Goal: Book appointment/travel/reservation

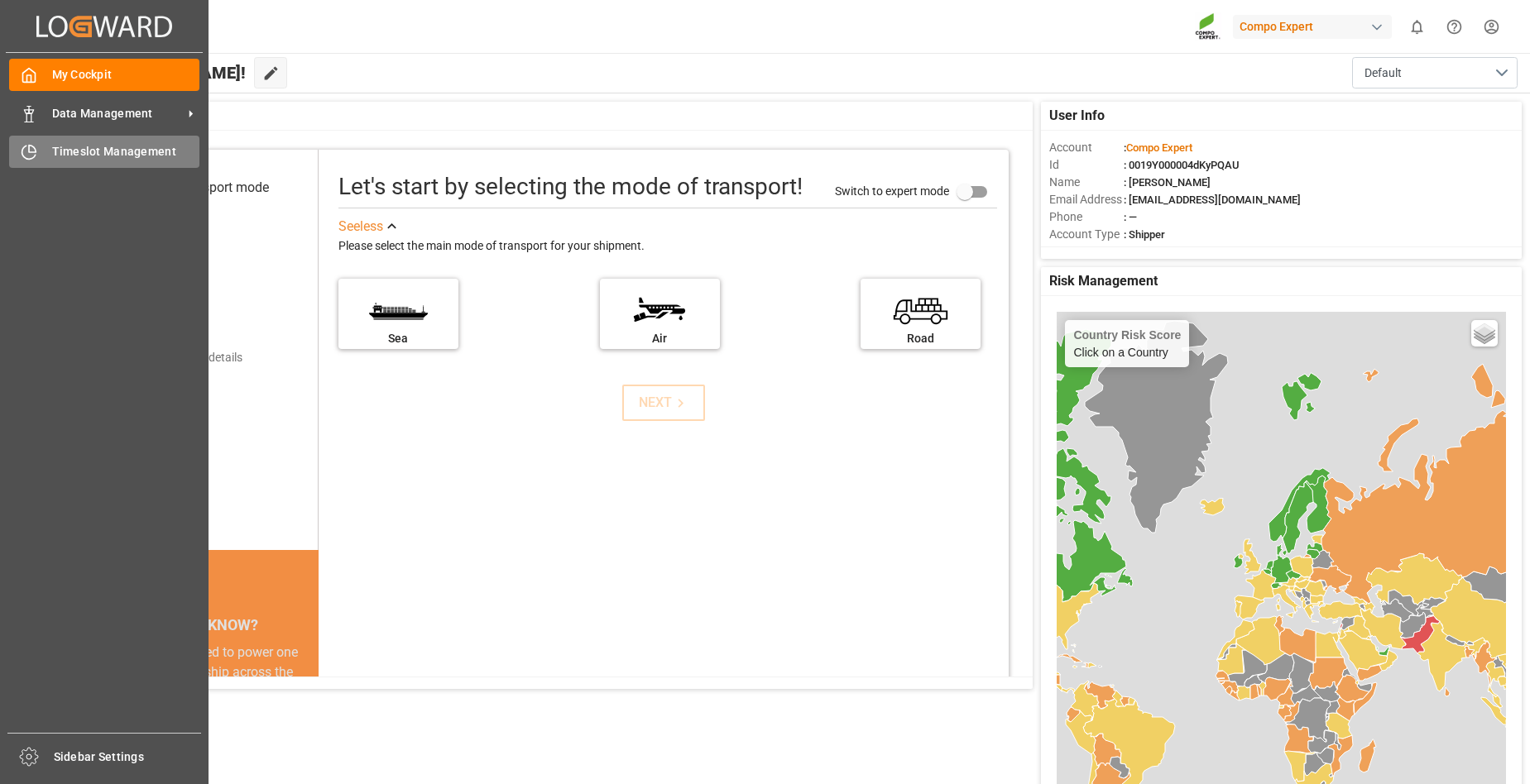
click at [122, 148] on span "Timeslot Management" at bounding box center [125, 152] width 148 height 17
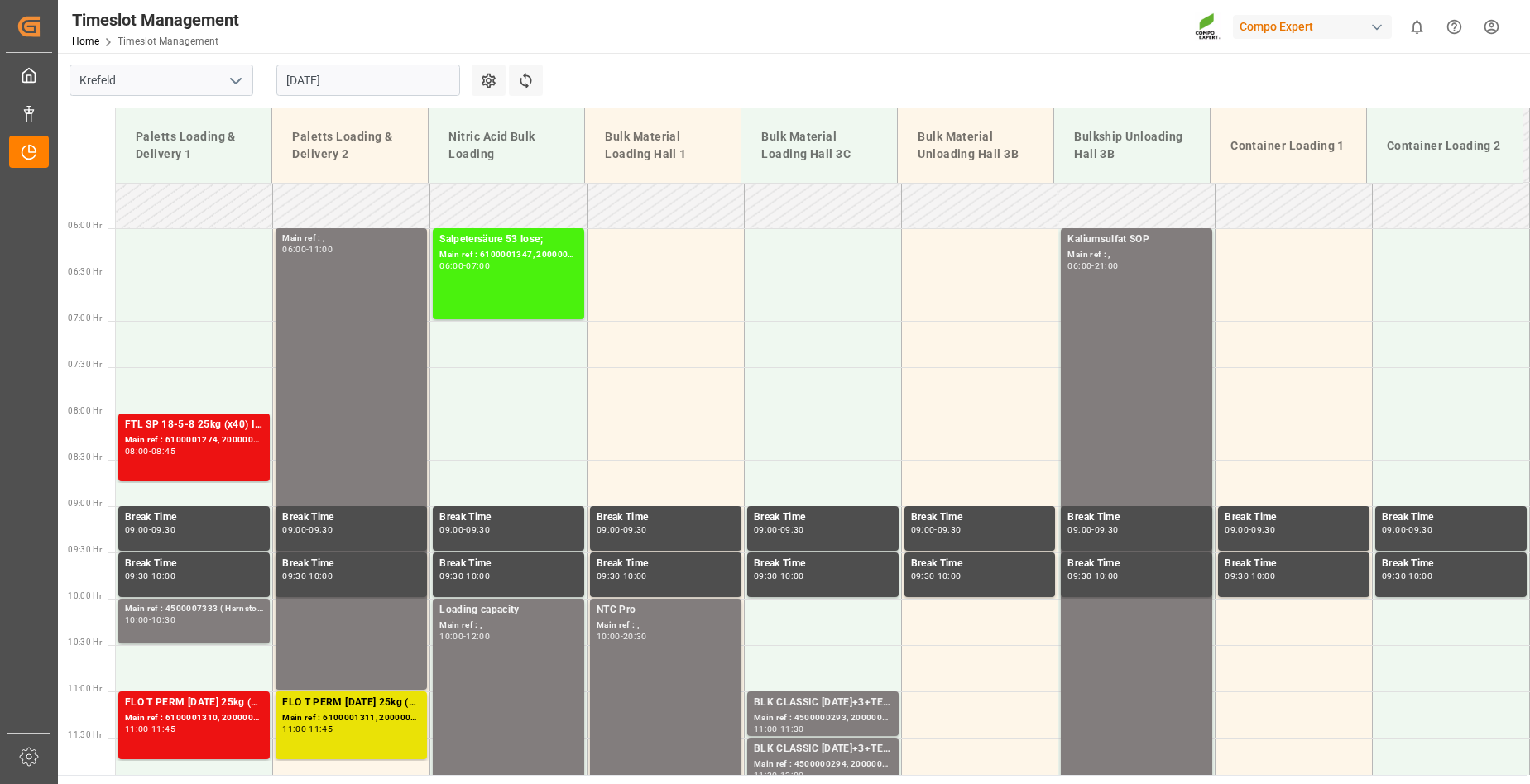
scroll to position [487, 0]
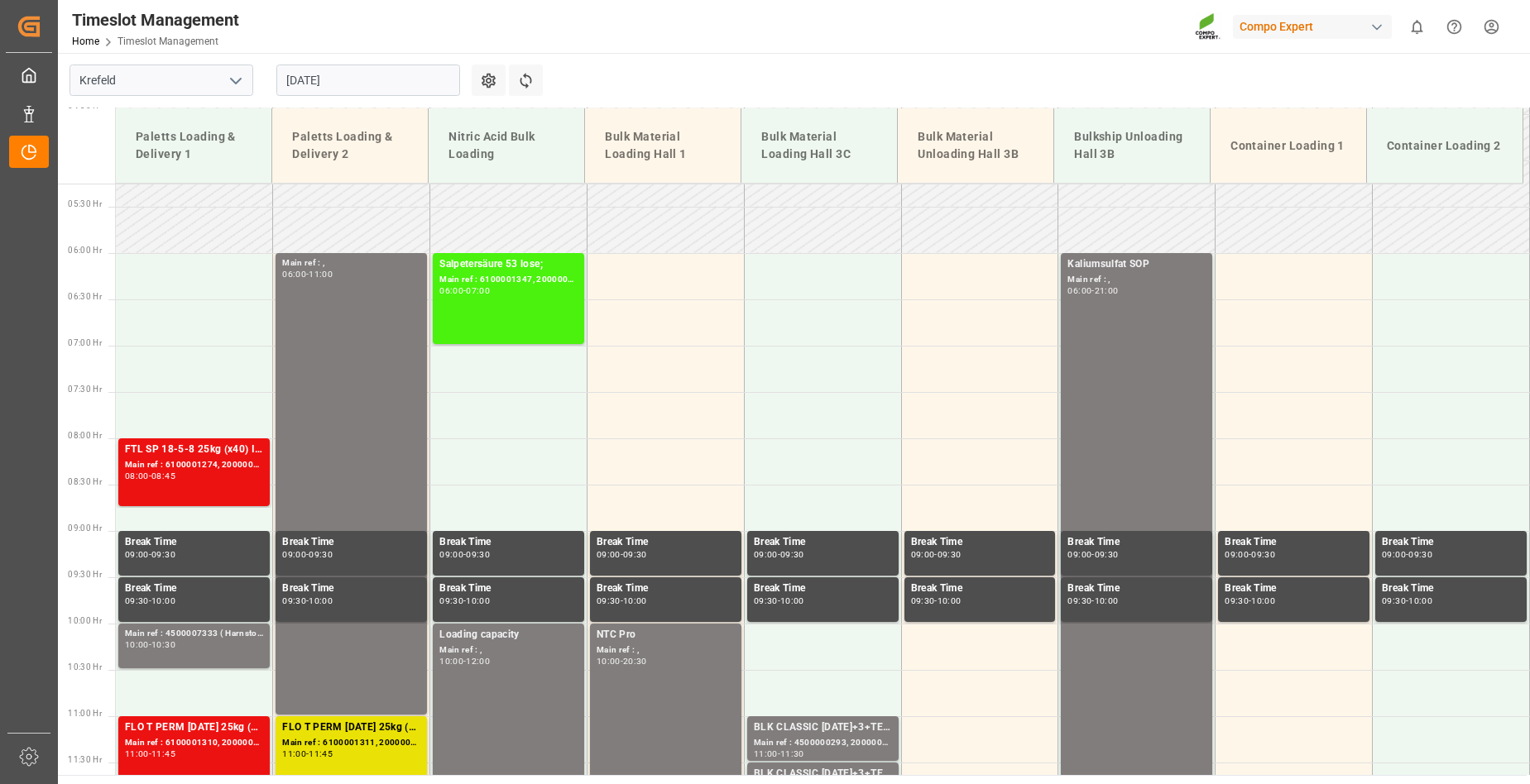
click at [394, 78] on input "[DATE]" at bounding box center [368, 80] width 183 height 31
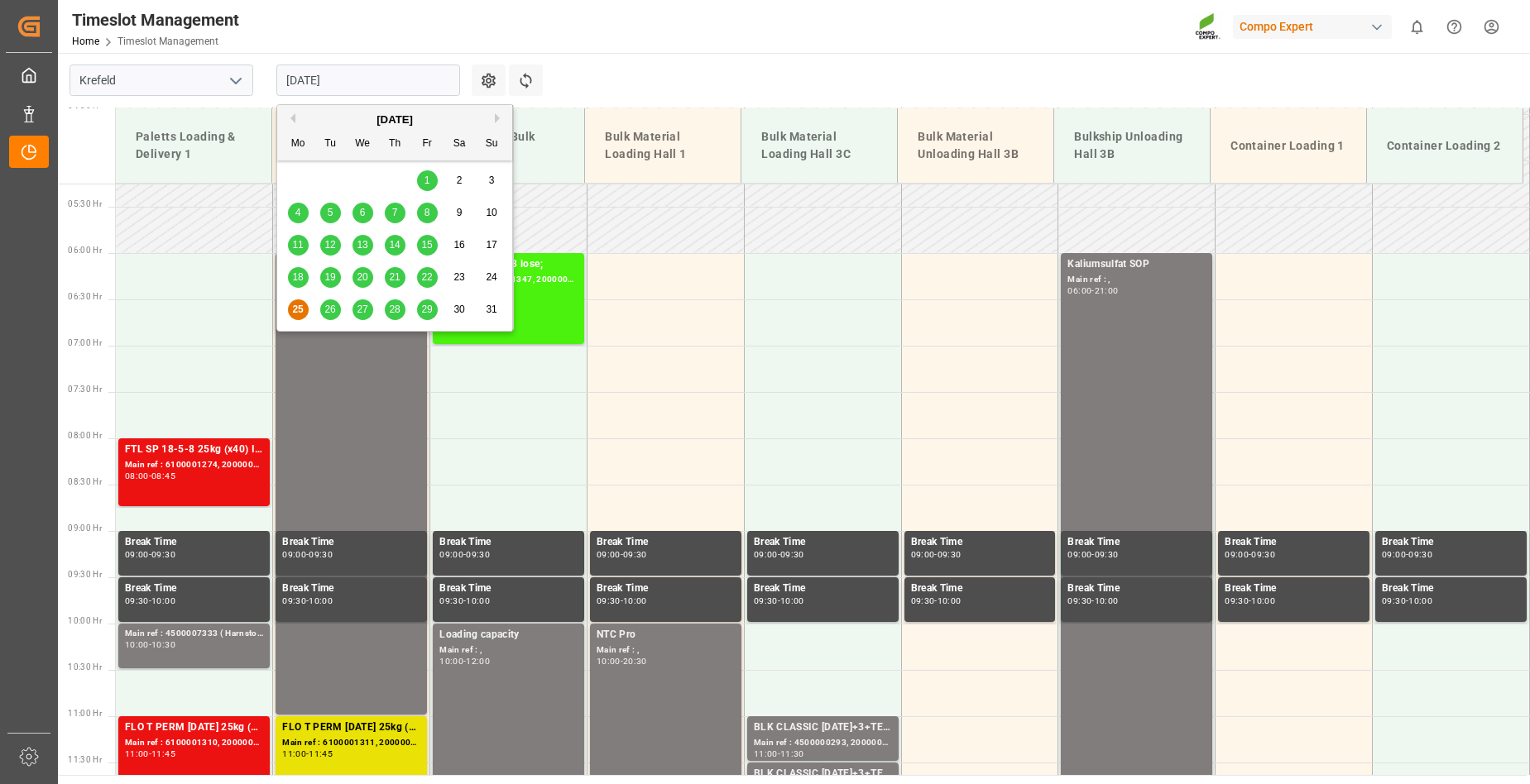
click at [329, 309] on span "26" at bounding box center [330, 309] width 10 height 11
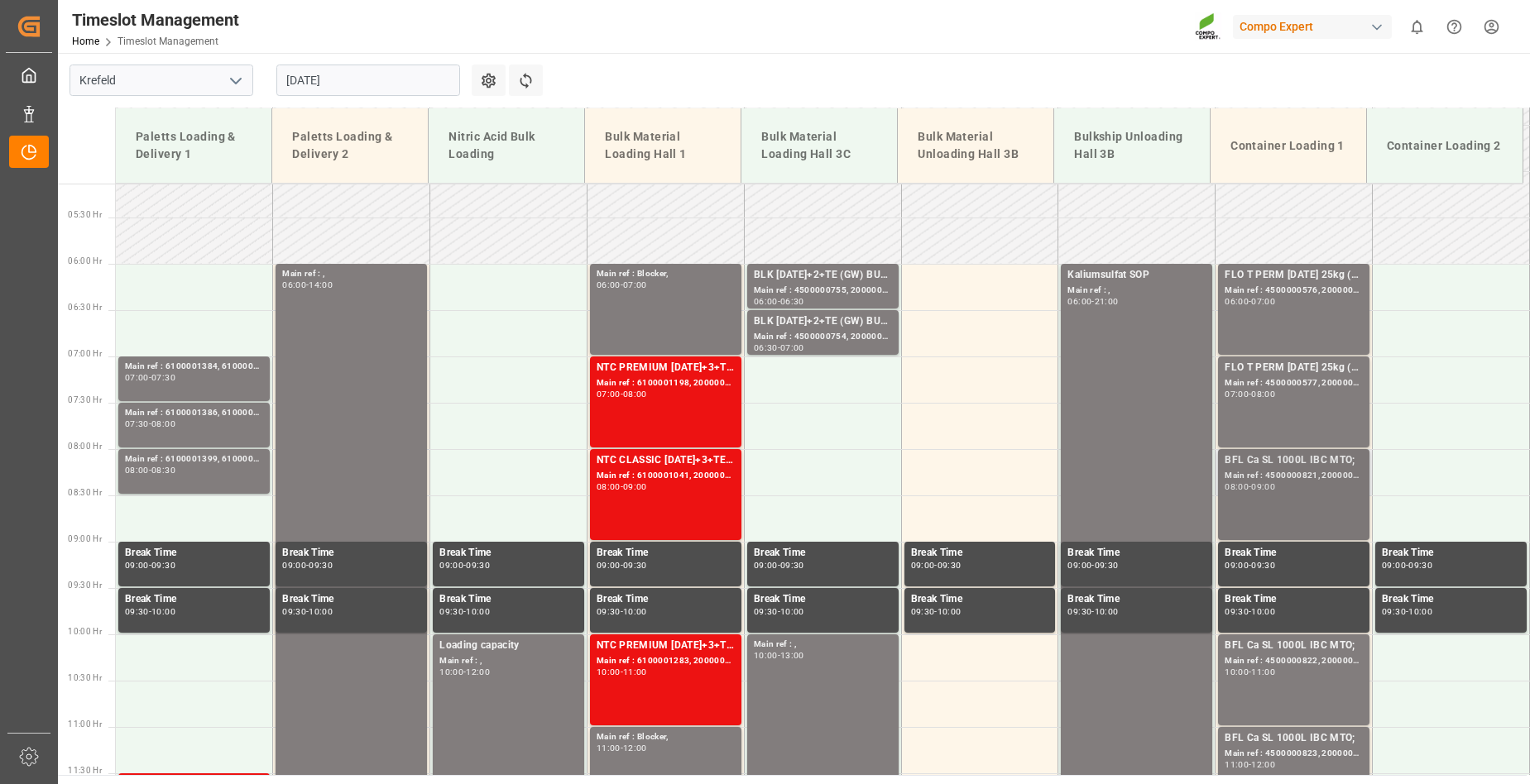
scroll to position [475, 0]
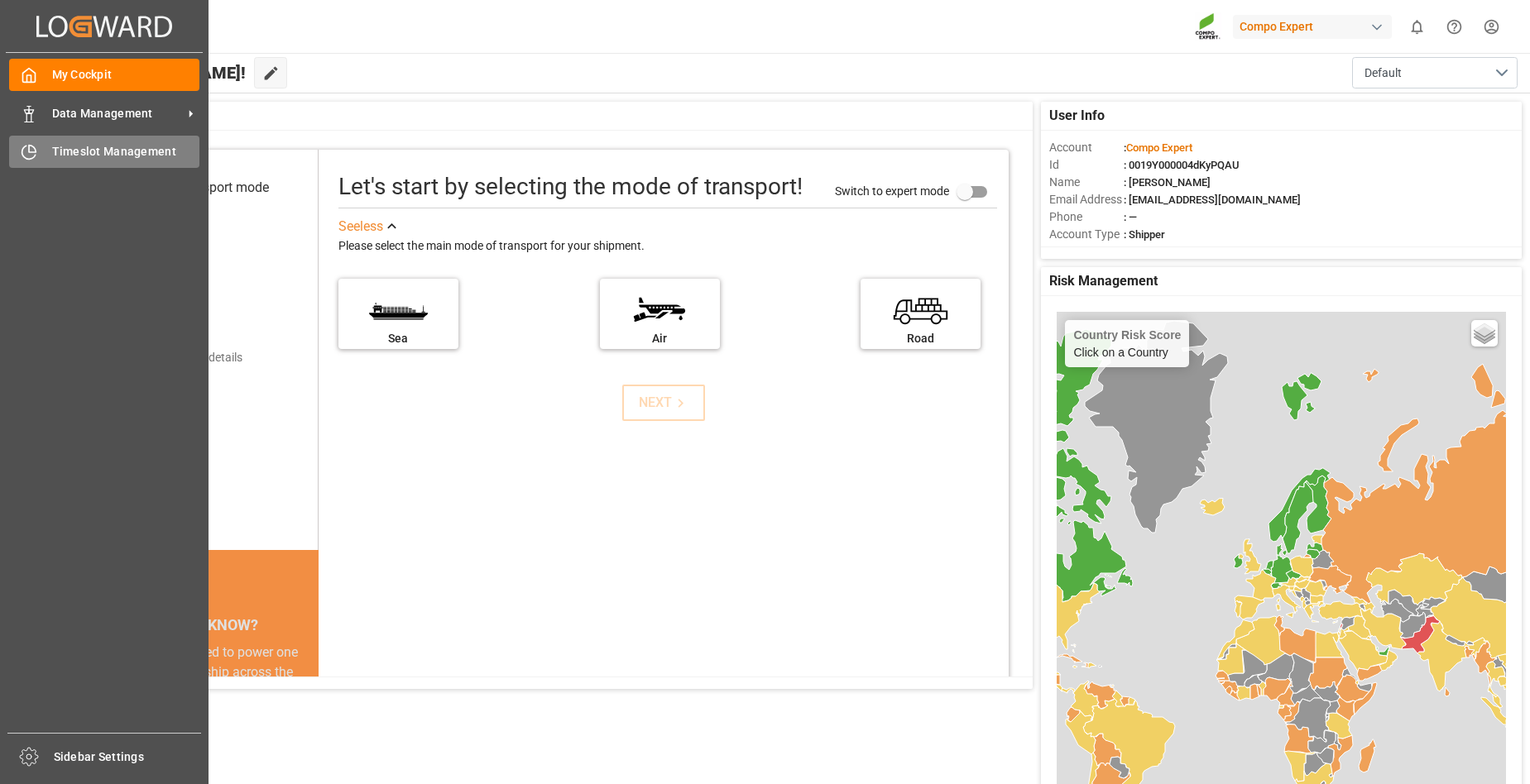
click at [138, 156] on span "Timeslot Management" at bounding box center [125, 152] width 148 height 17
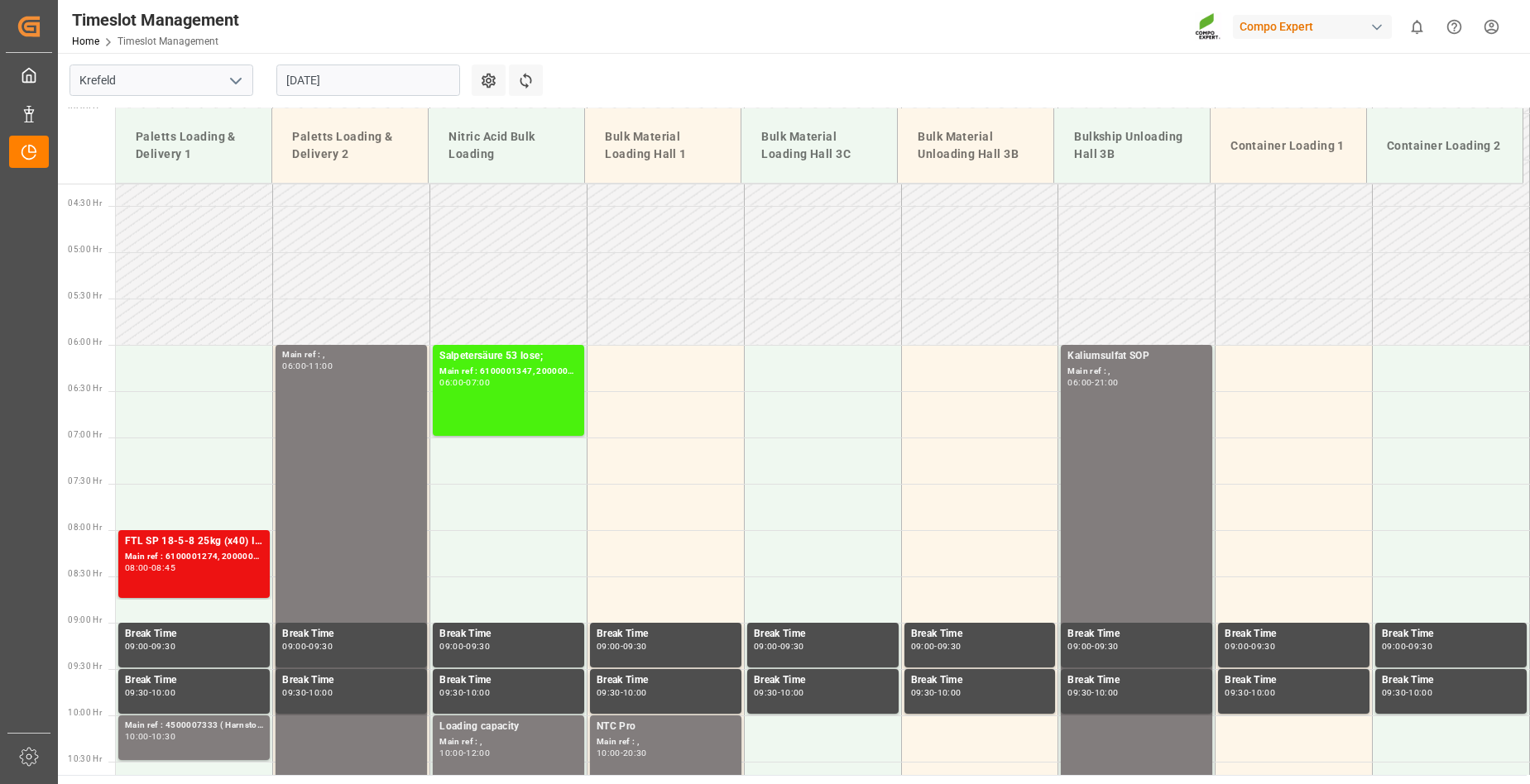
scroll to position [248, 0]
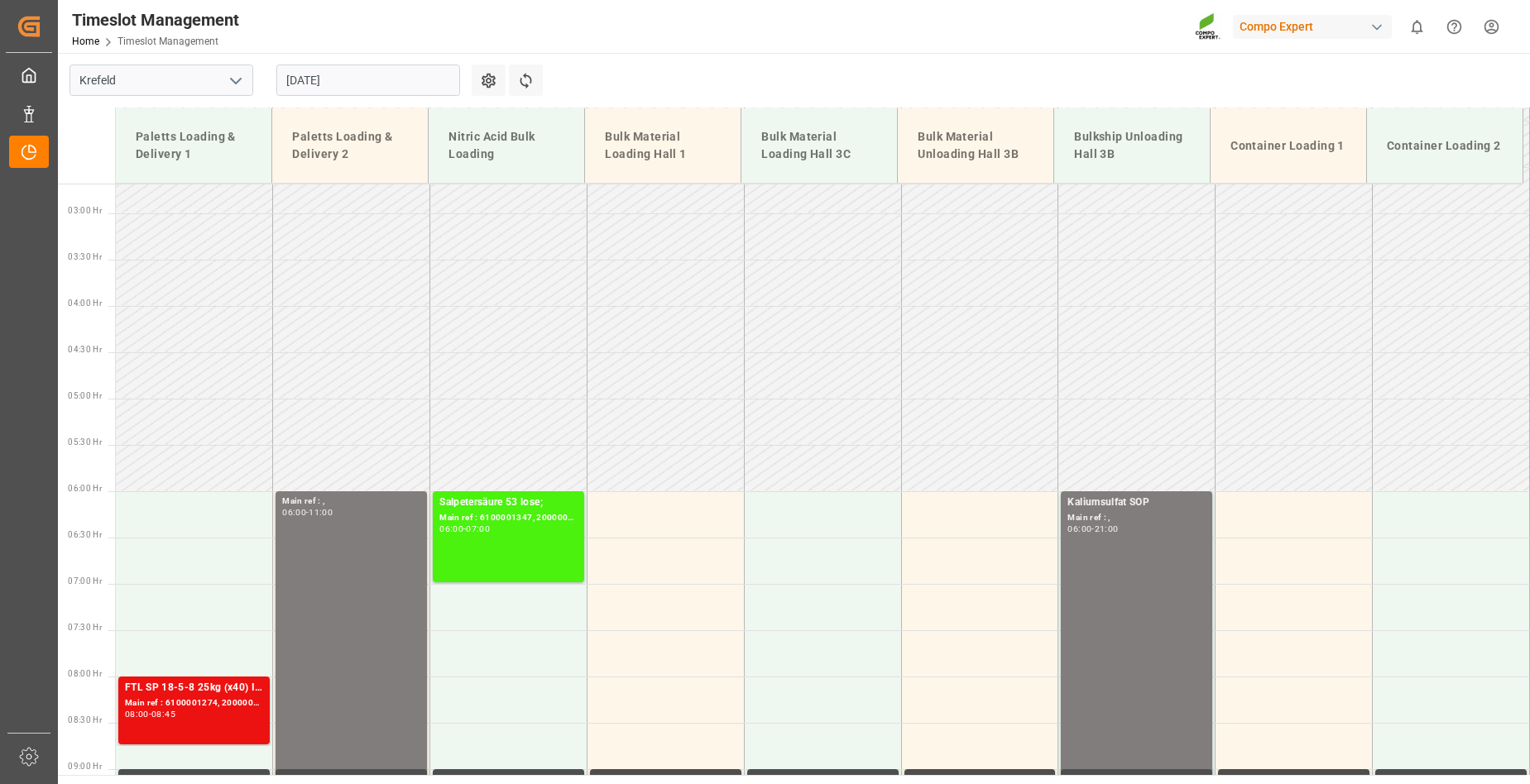
click at [368, 80] on input "[DATE]" at bounding box center [368, 80] width 183 height 31
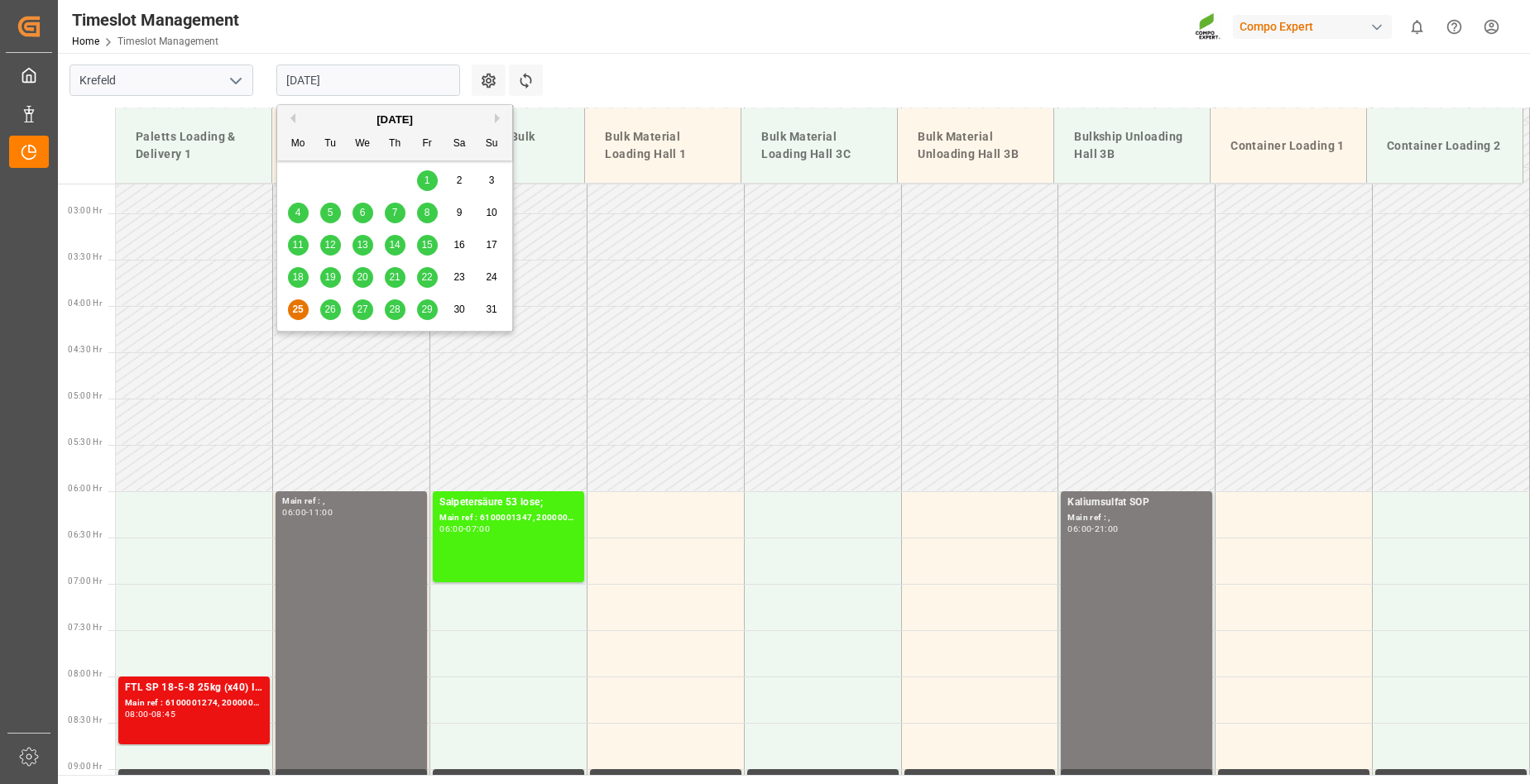
click at [331, 312] on span "26" at bounding box center [330, 309] width 10 height 11
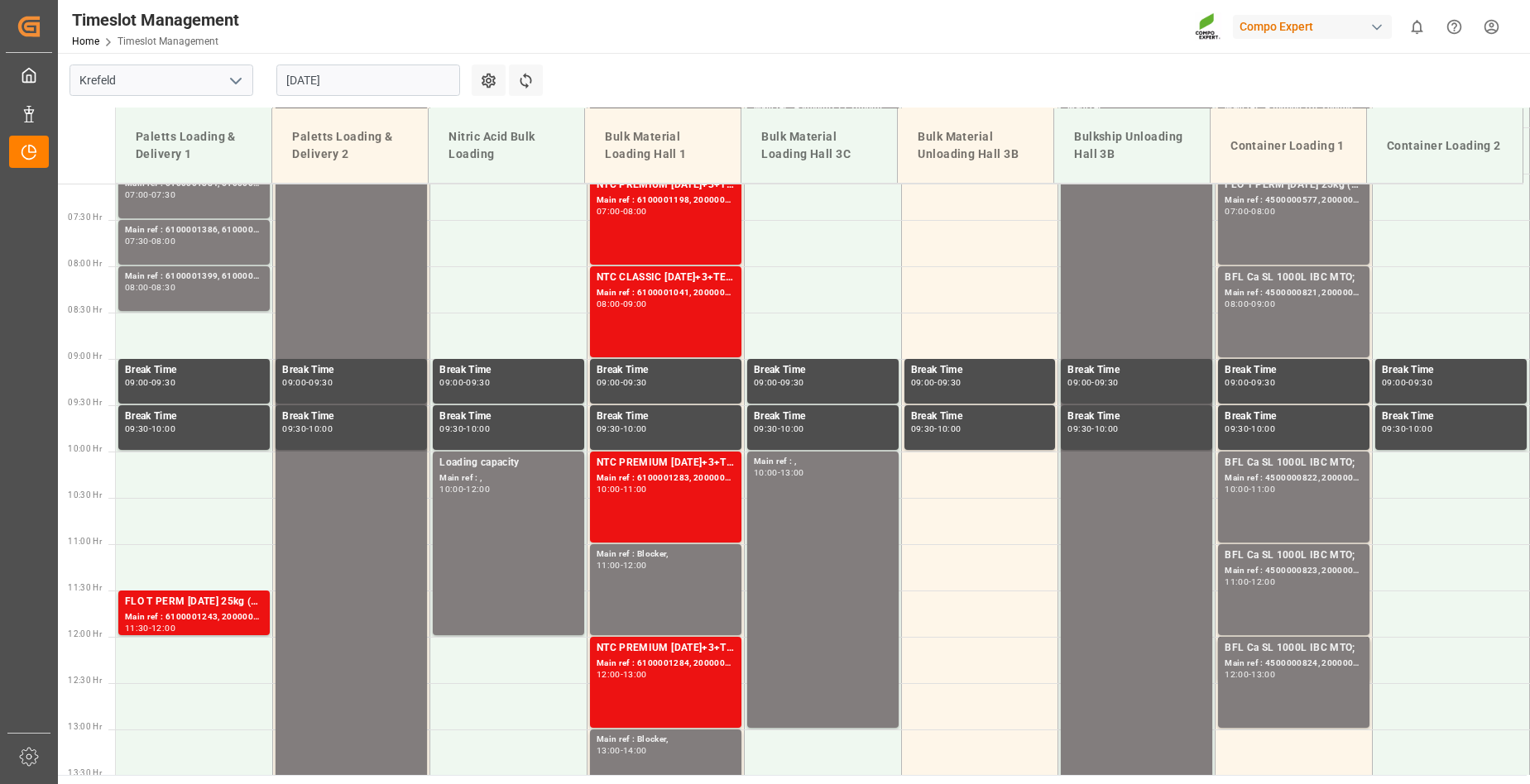
scroll to position [572, 0]
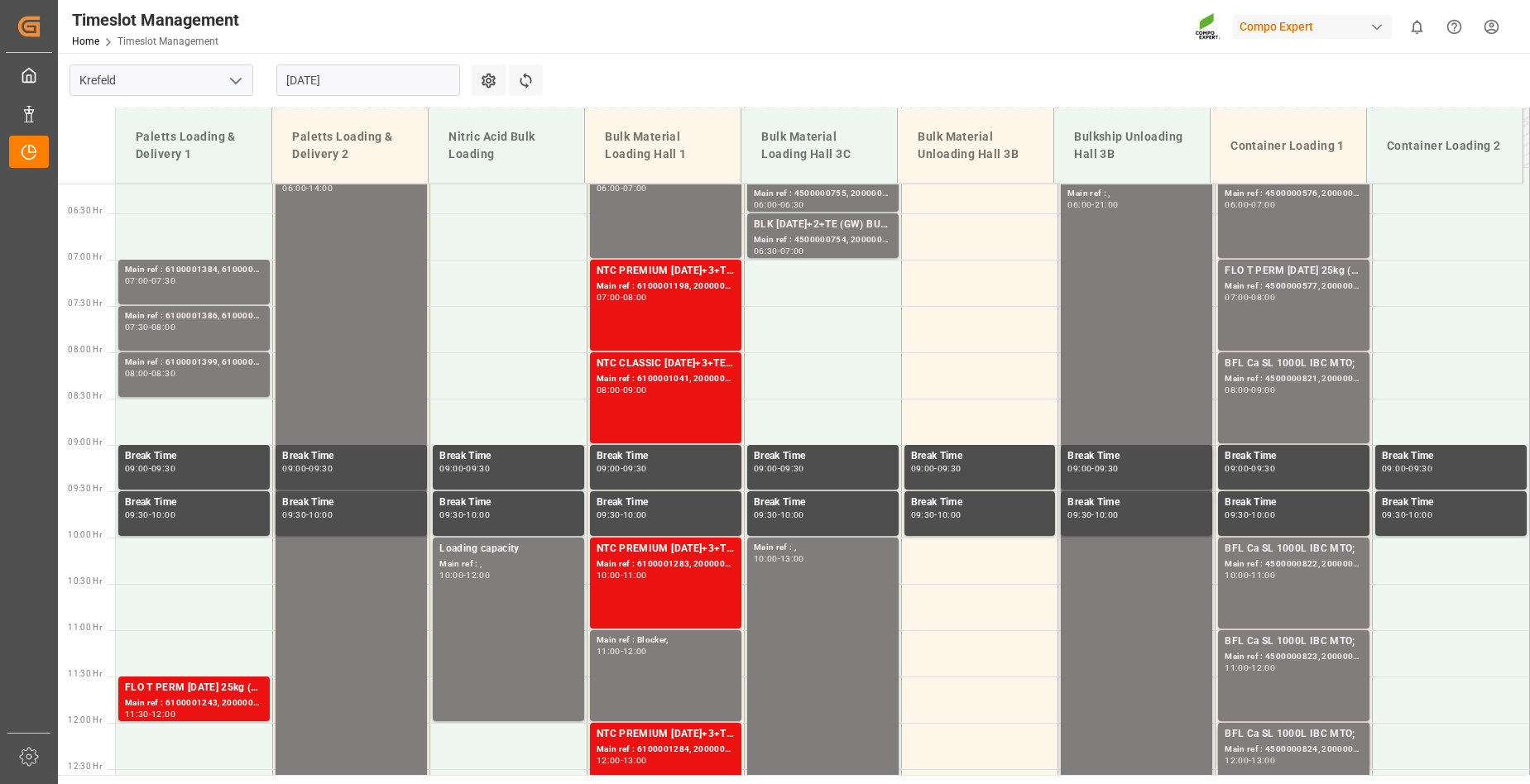
click at [380, 75] on input "[DATE]" at bounding box center [368, 80] width 183 height 31
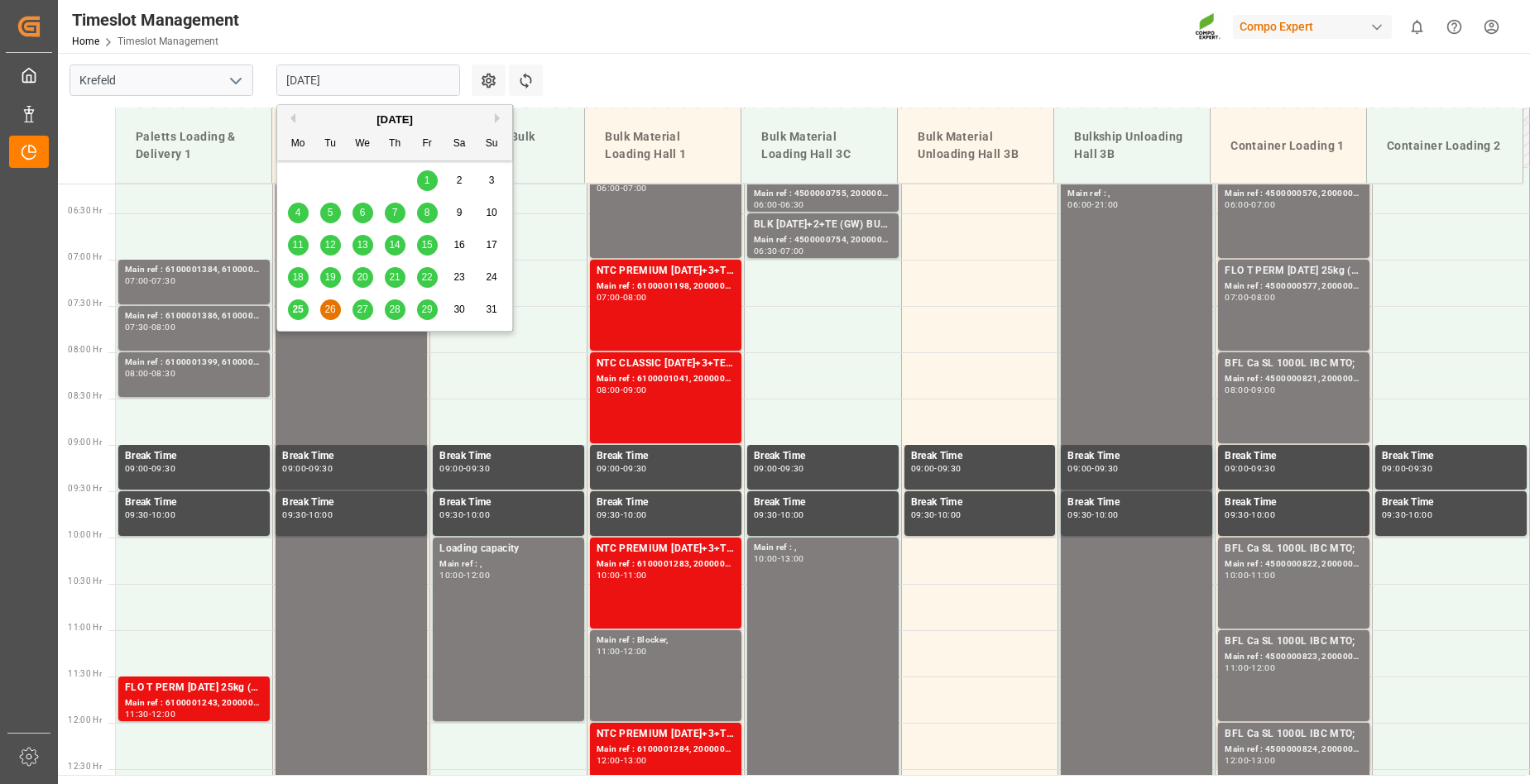
click at [362, 313] on span "27" at bounding box center [362, 309] width 10 height 11
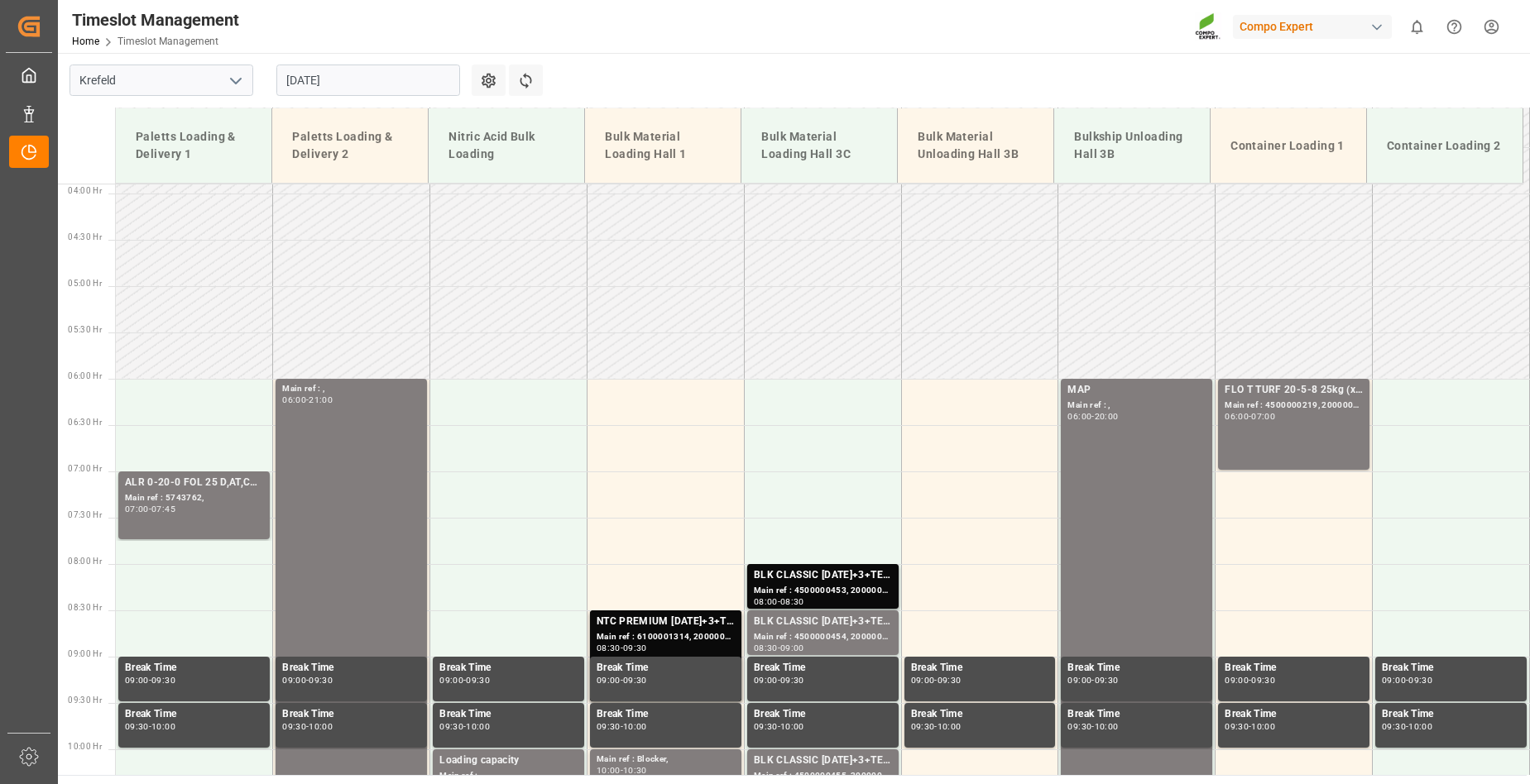
scroll to position [331, 0]
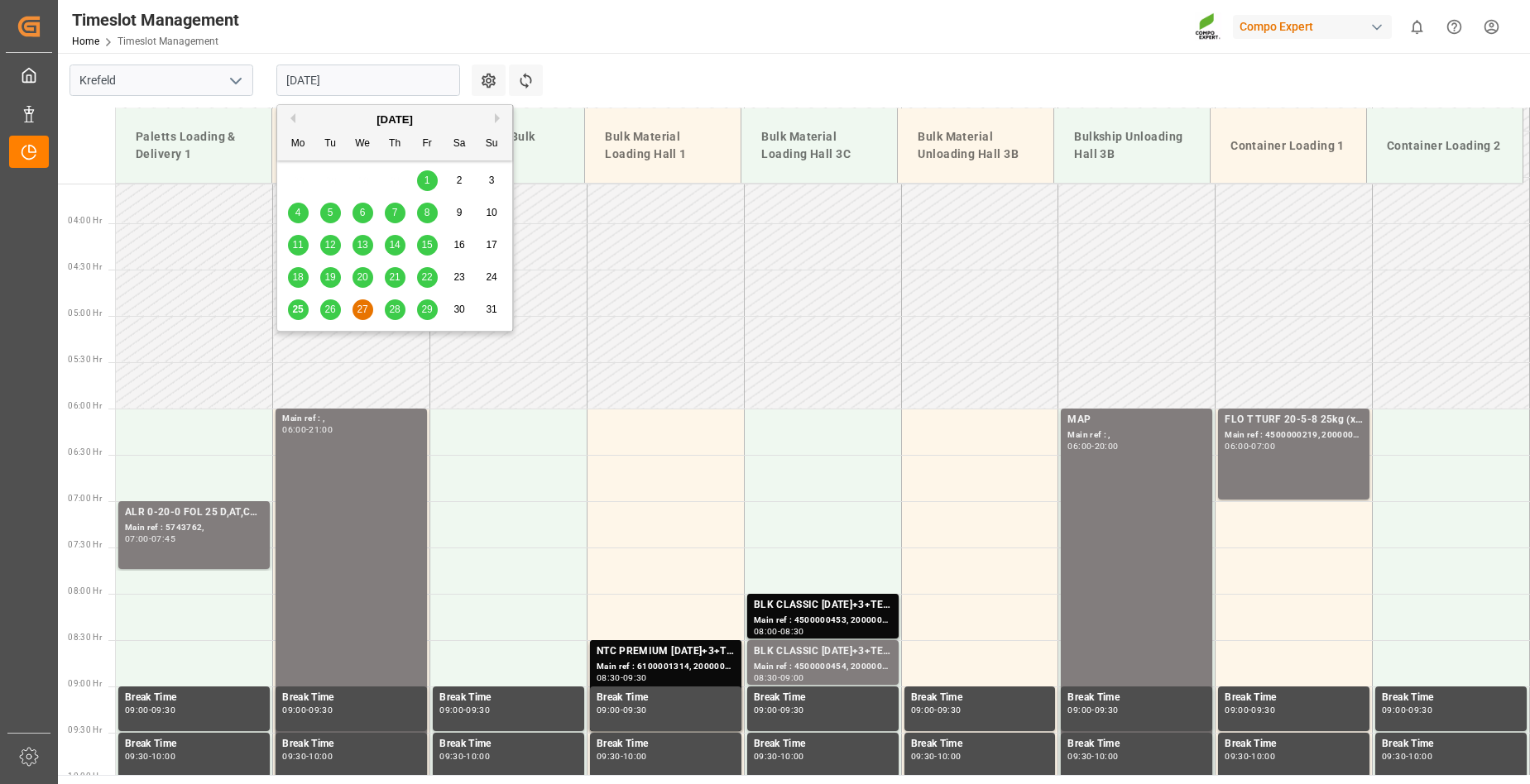
click at [373, 82] on input "[DATE]" at bounding box center [368, 80] width 183 height 31
click at [398, 311] on span "28" at bounding box center [394, 309] width 10 height 11
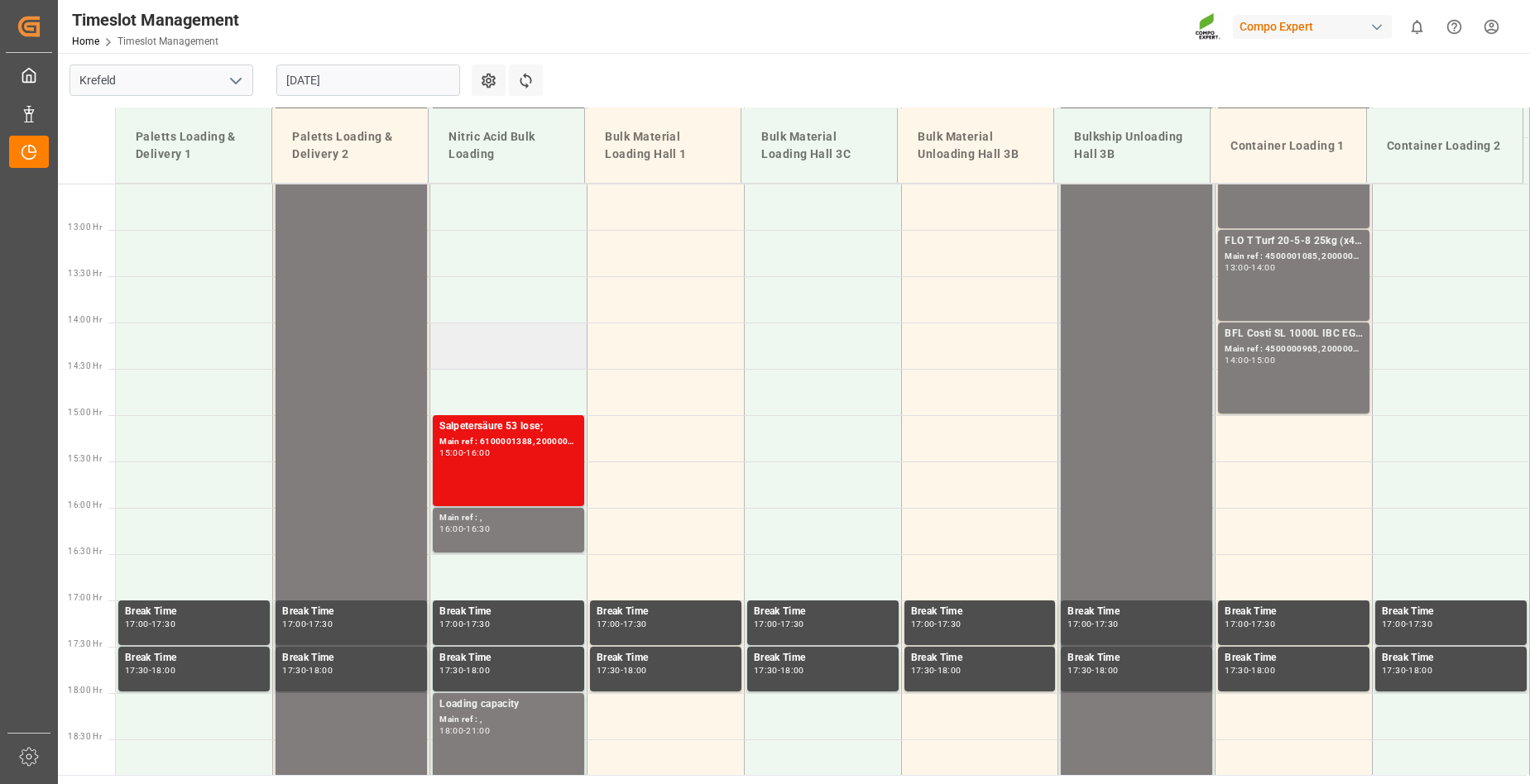
scroll to position [413, 0]
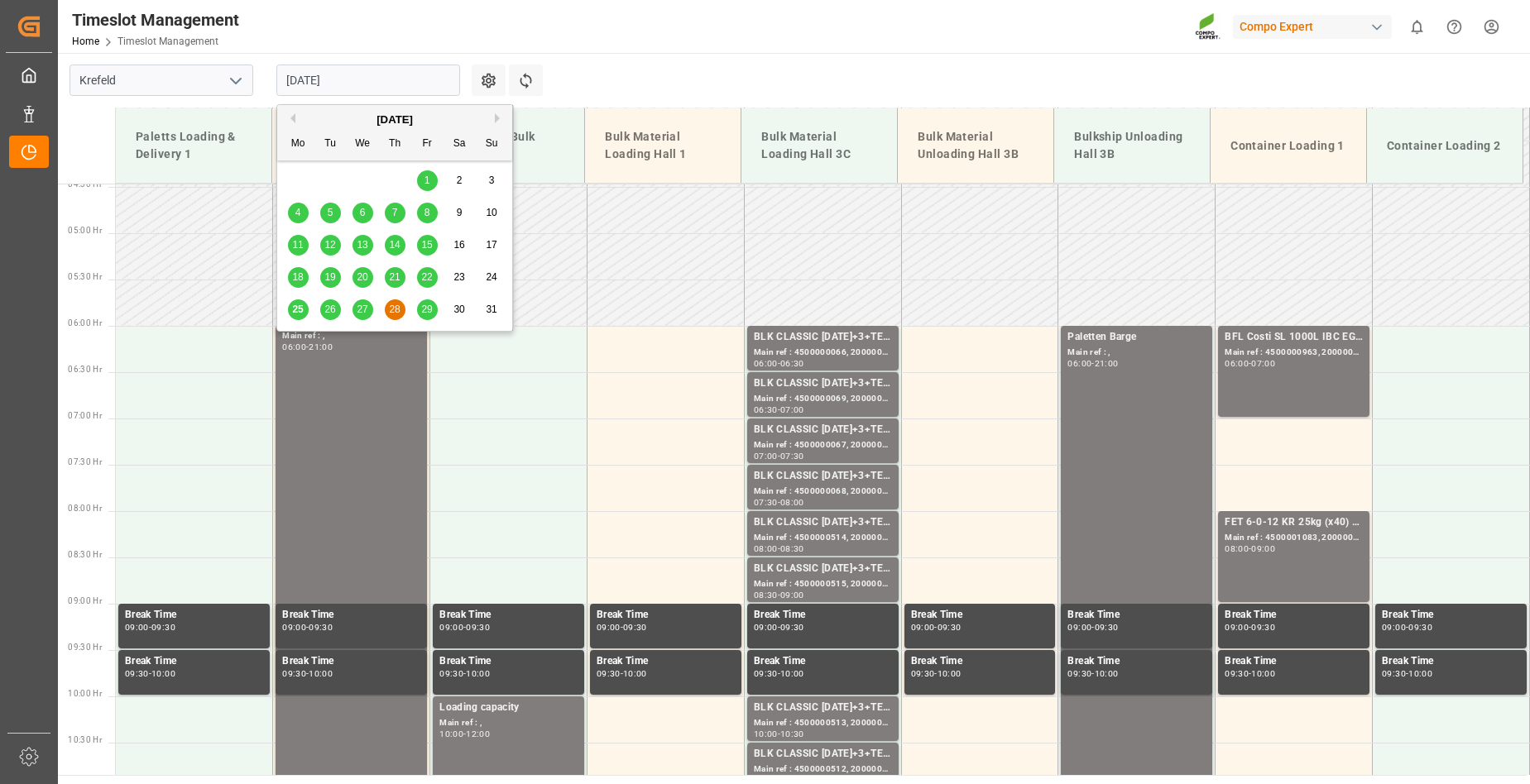
click at [367, 76] on input "[DATE]" at bounding box center [368, 80] width 183 height 31
click at [431, 310] on span "29" at bounding box center [426, 309] width 10 height 11
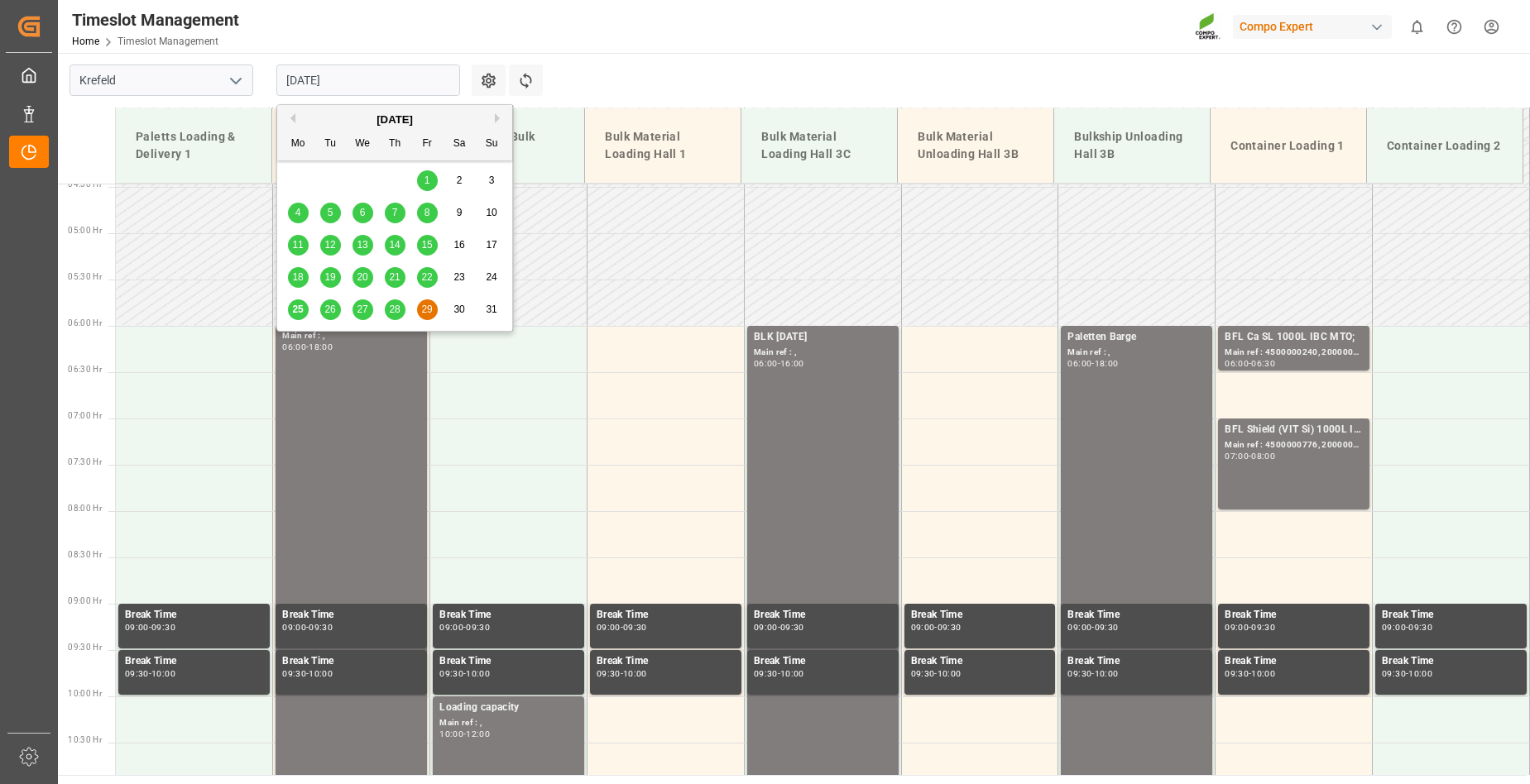
click at [357, 68] on input "[DATE]" at bounding box center [368, 80] width 183 height 31
click at [495, 119] on button "Next Month" at bounding box center [499, 118] width 10 height 10
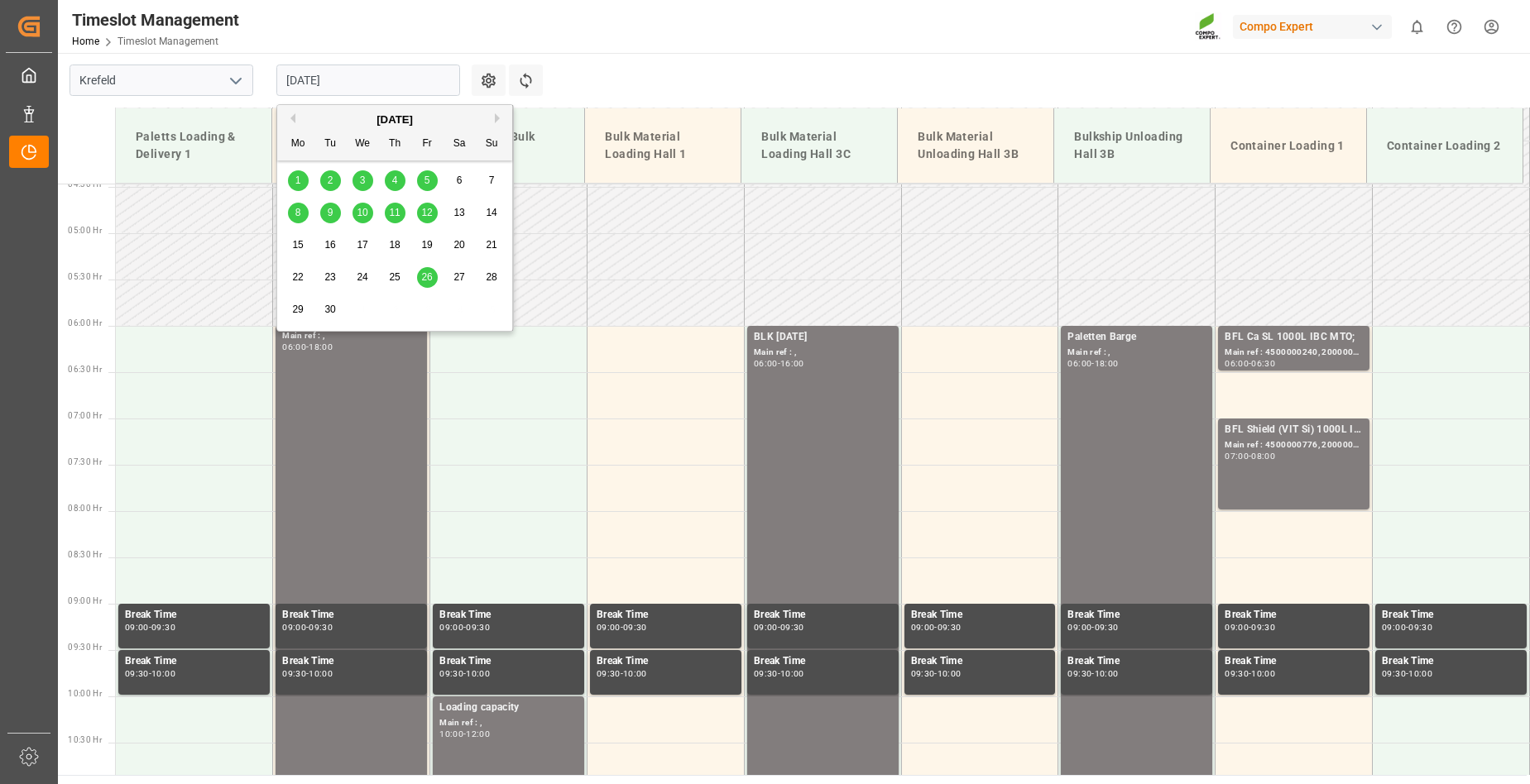
click at [296, 182] on span "1" at bounding box center [298, 180] width 6 height 11
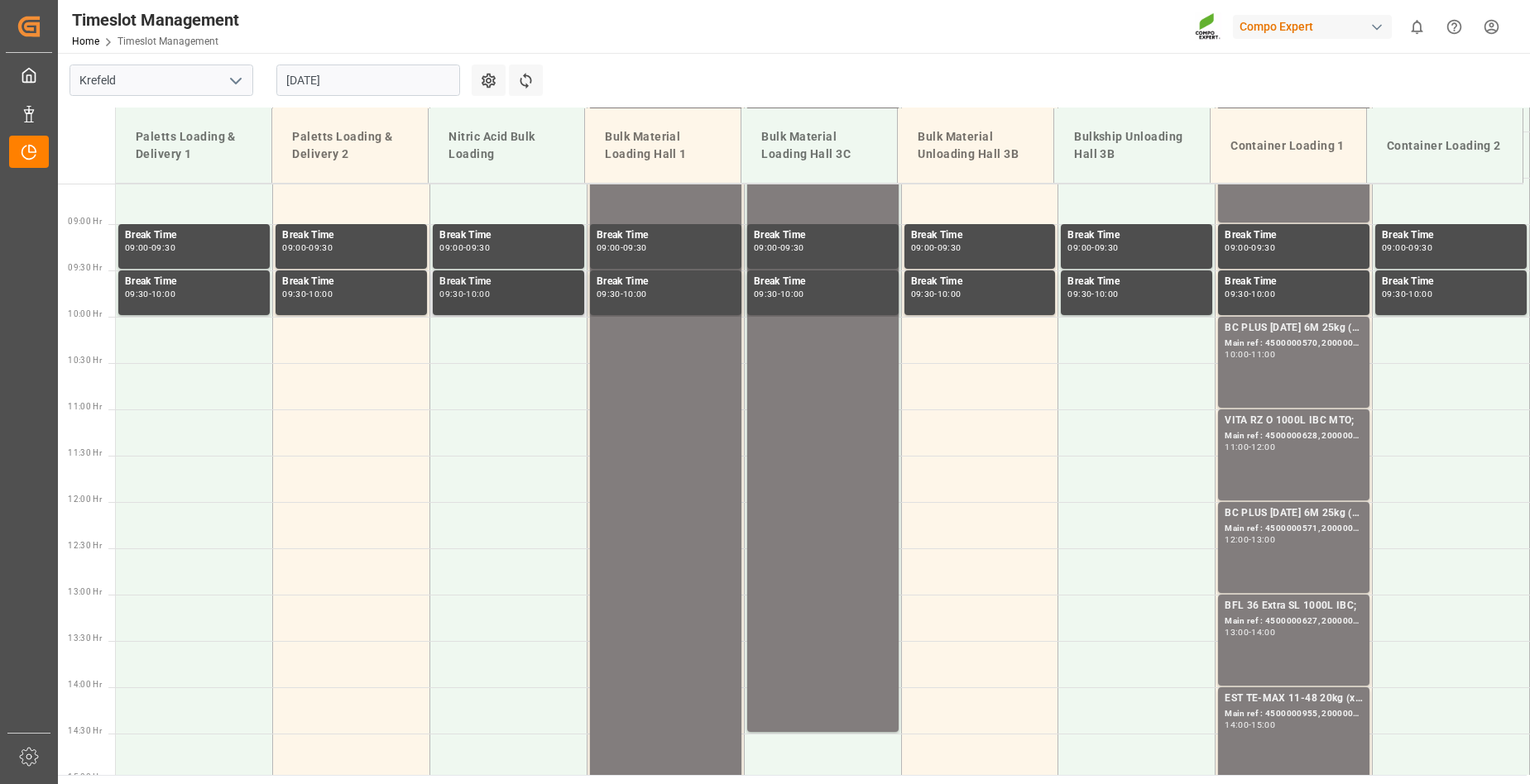
scroll to position [496, 0]
